Goal: Task Accomplishment & Management: Complete application form

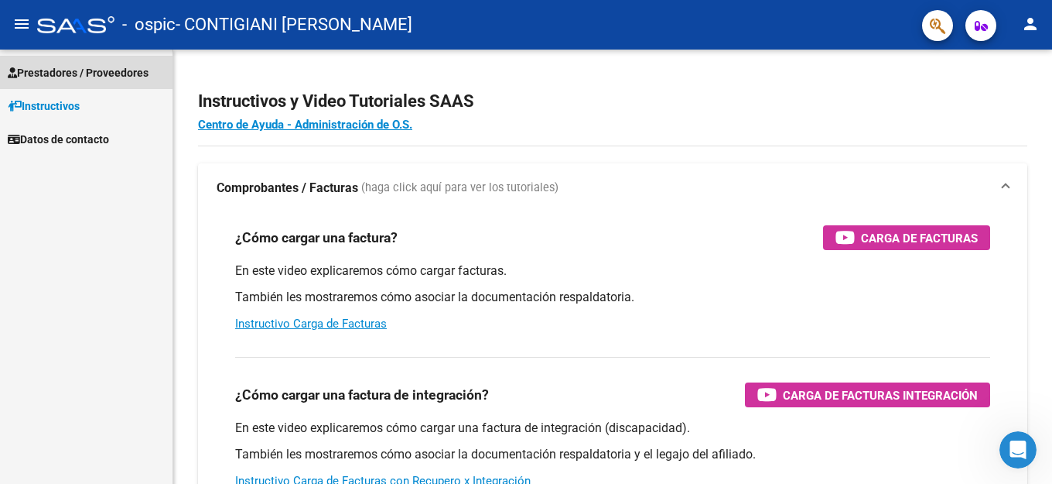
click at [51, 74] on span "Prestadores / Proveedores" at bounding box center [78, 72] width 141 height 17
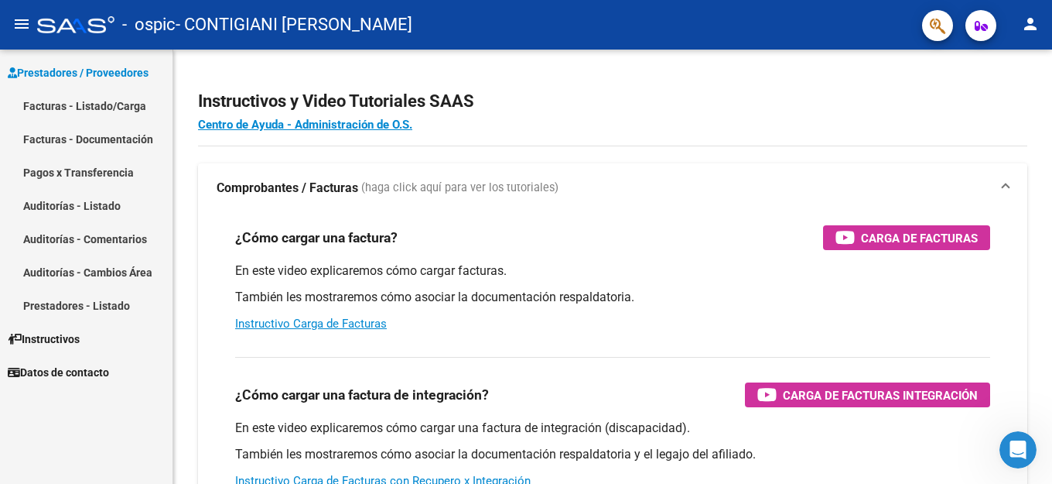
click at [60, 103] on link "Facturas - Listado/Carga" at bounding box center [86, 105] width 173 height 33
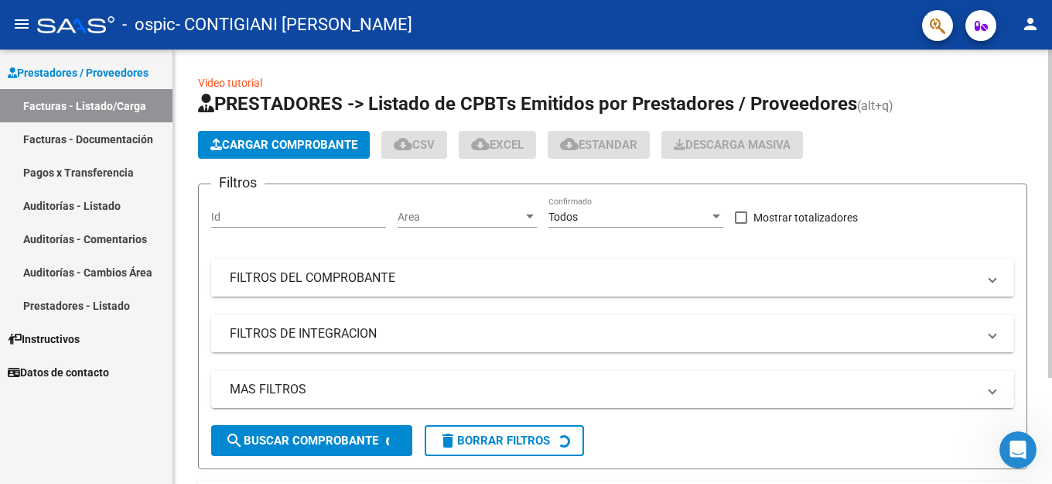
click at [298, 144] on span "Cargar Comprobante" at bounding box center [283, 145] width 147 height 14
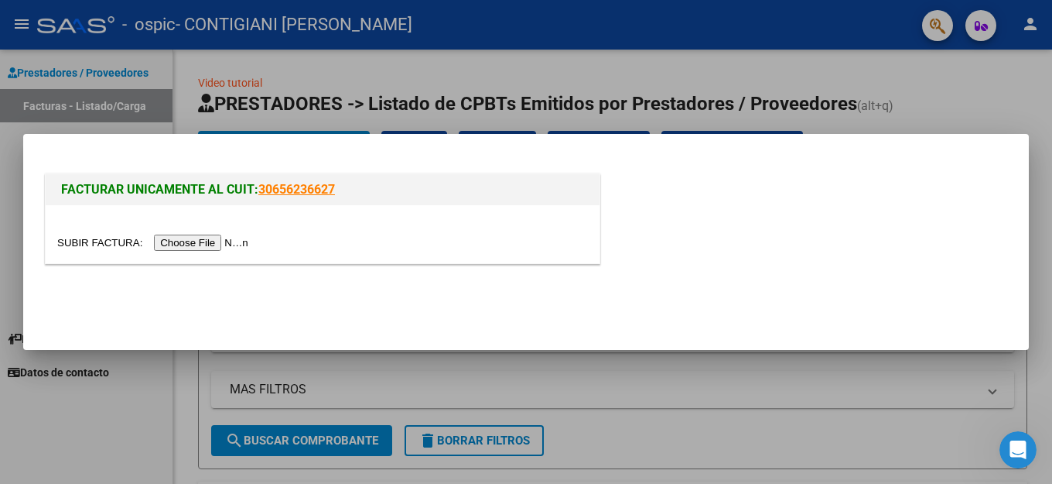
click at [222, 244] on input "file" at bounding box center [155, 242] width 196 height 16
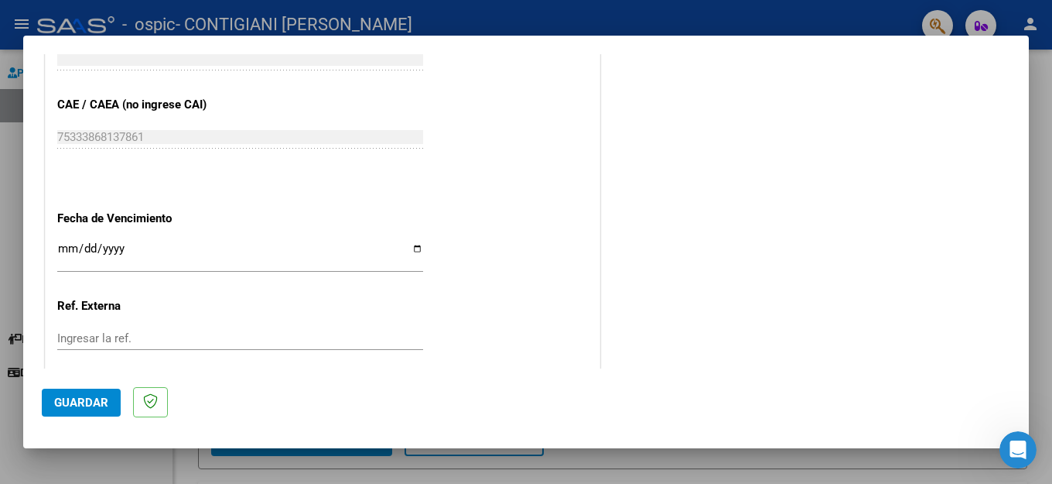
scroll to position [844, 0]
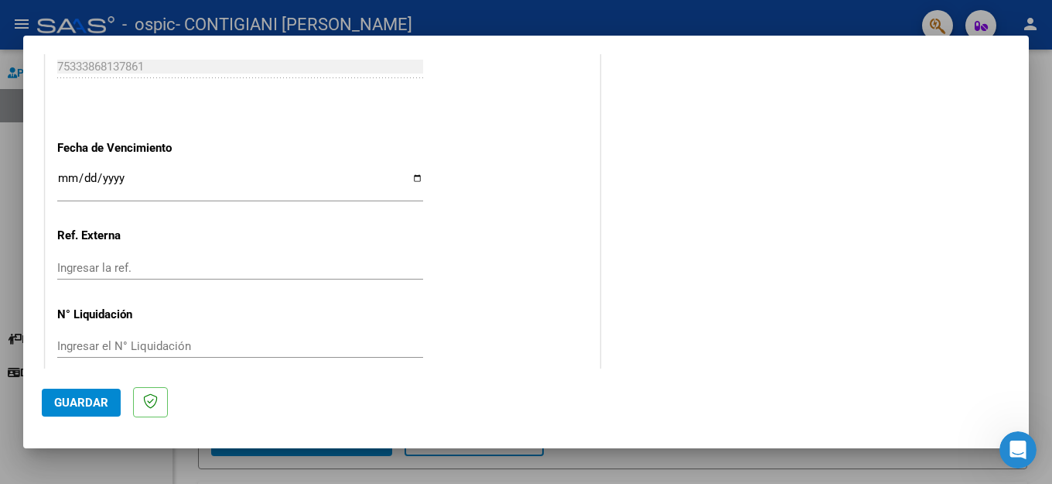
click at [68, 405] on span "Guardar" at bounding box center [81, 402] width 54 height 14
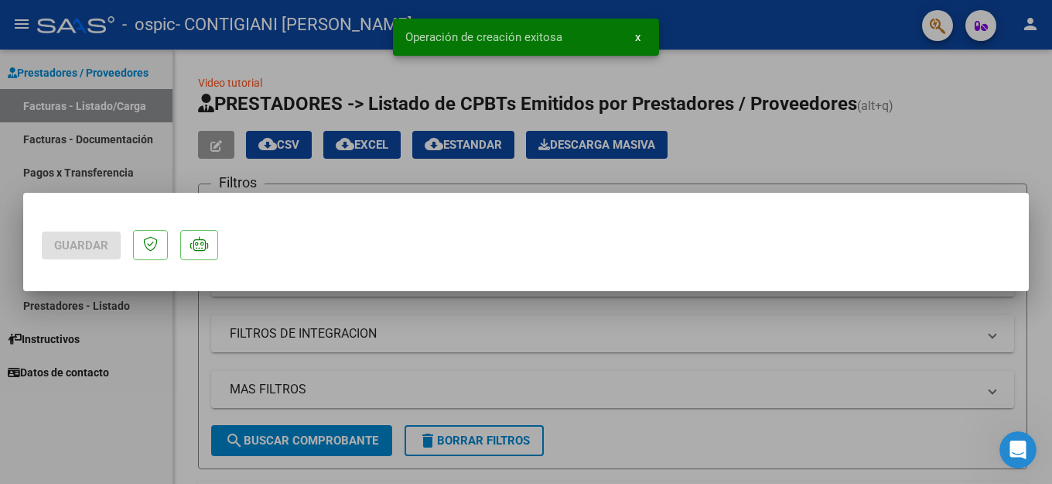
scroll to position [0, 0]
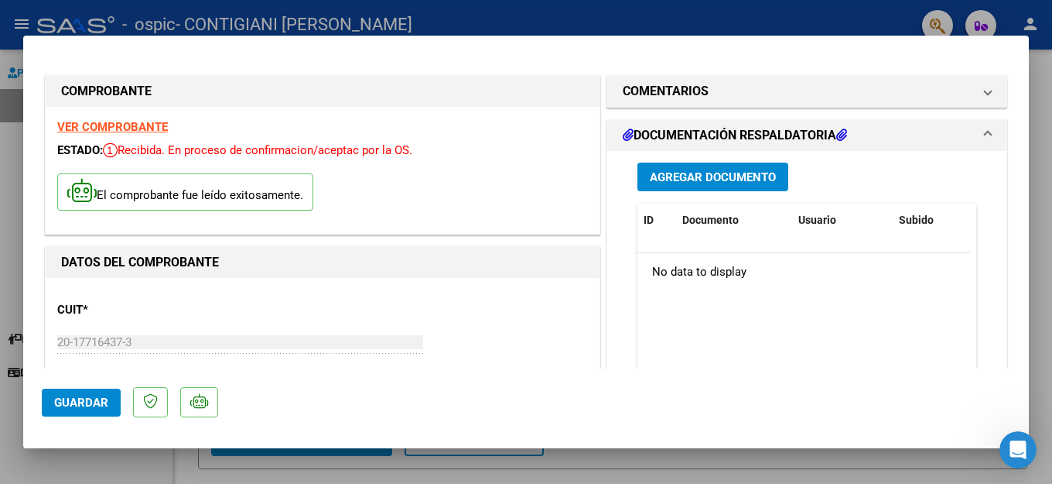
click at [80, 400] on span "Guardar" at bounding box center [81, 402] width 54 height 14
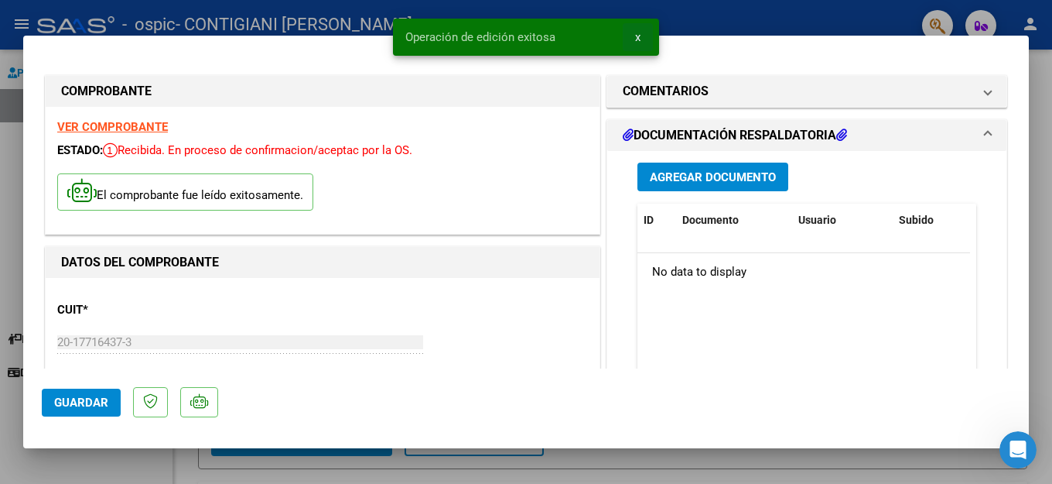
click at [633, 39] on button "x" at bounding box center [638, 37] width 30 height 28
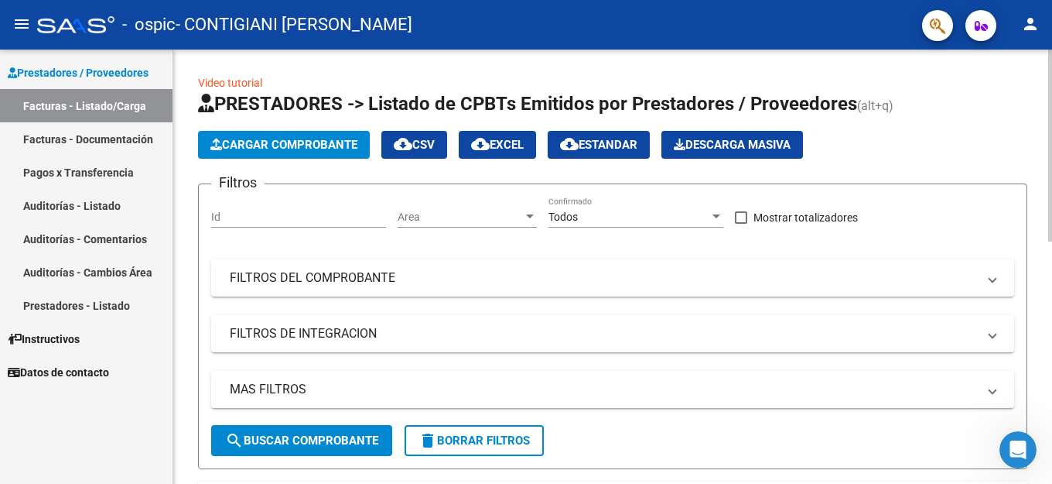
click at [271, 148] on span "Cargar Comprobante" at bounding box center [283, 145] width 147 height 14
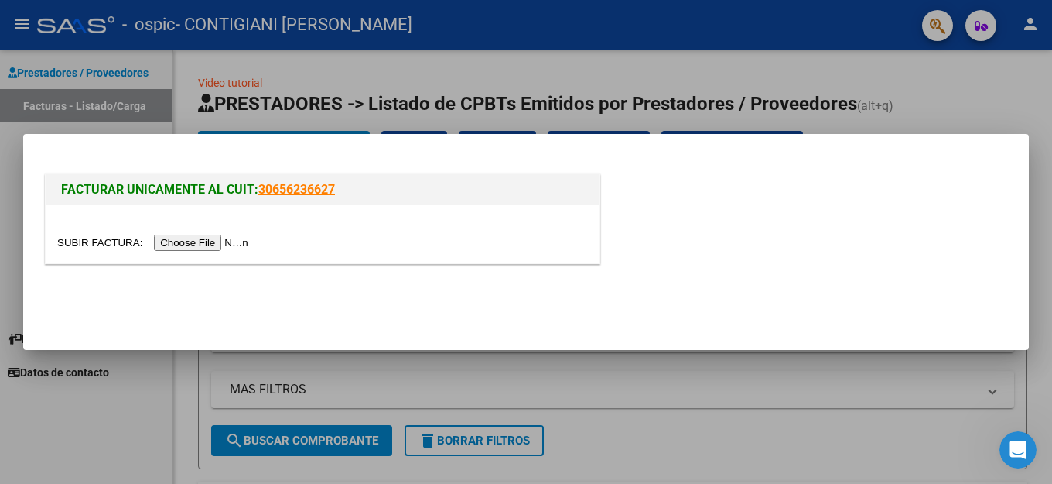
click at [203, 240] on input "file" at bounding box center [155, 242] width 196 height 16
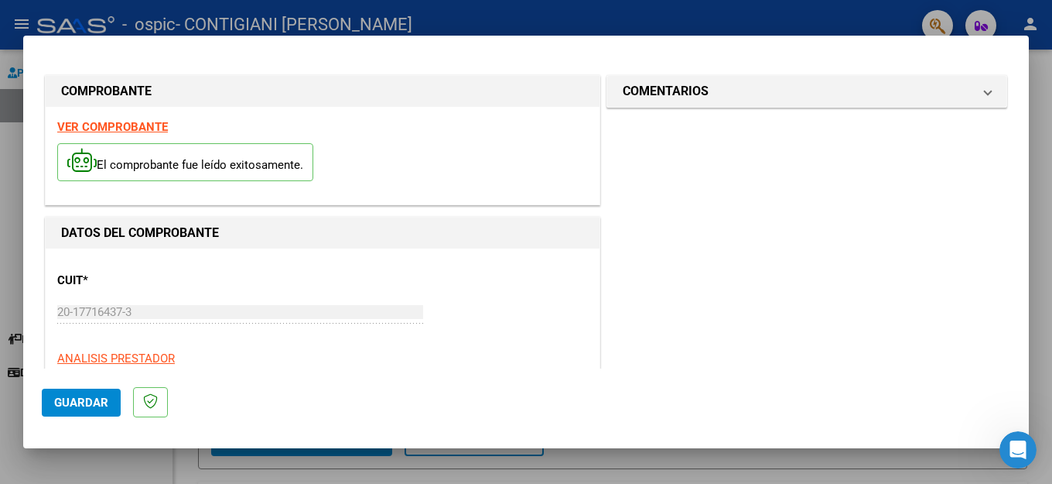
scroll to position [232, 0]
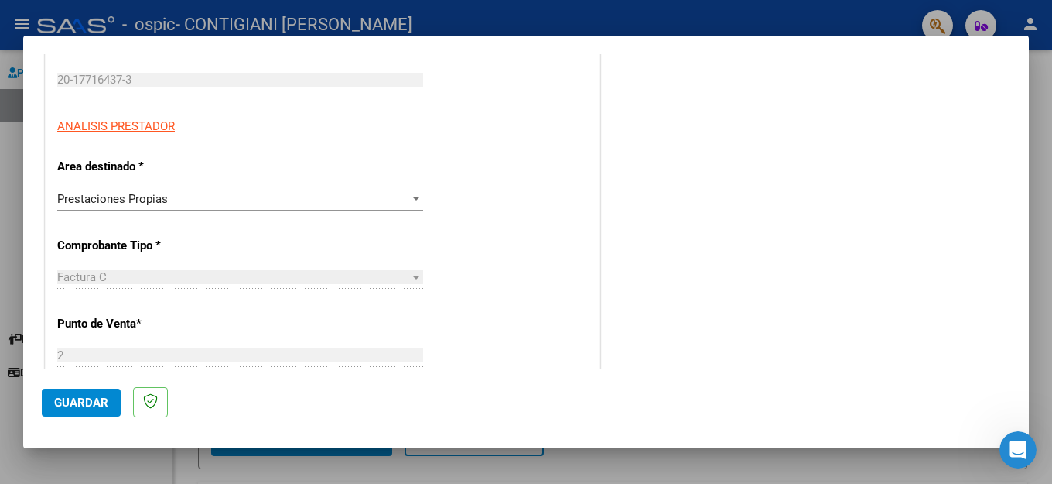
click at [74, 406] on span "Guardar" at bounding box center [81, 402] width 54 height 14
